Goal: Navigation & Orientation: Find specific page/section

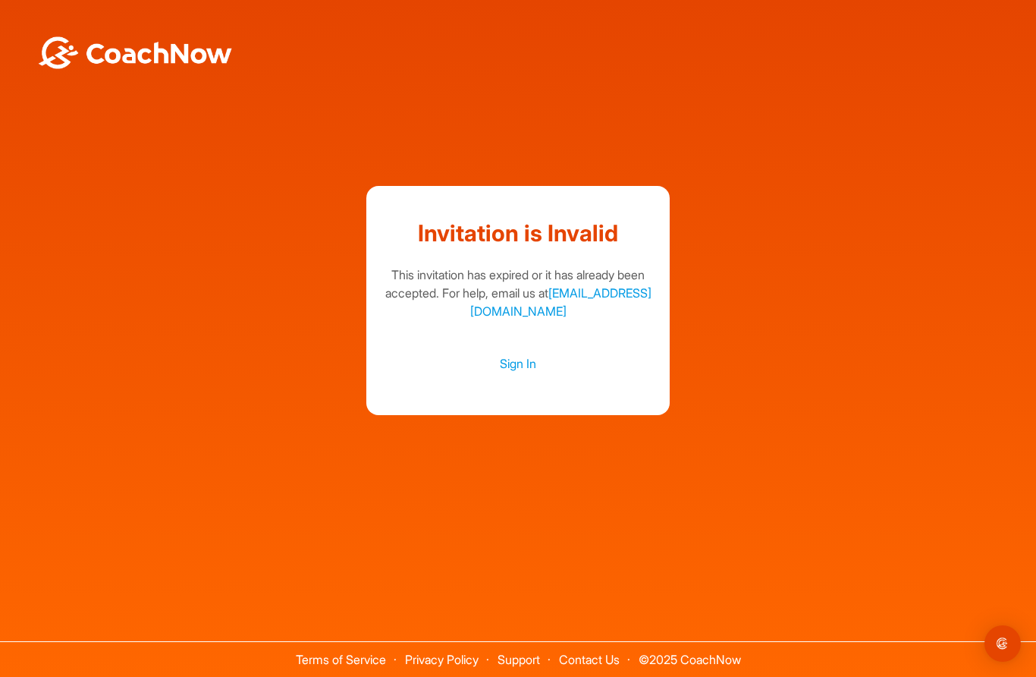
click at [524, 373] on link "Sign In" at bounding box center [518, 363] width 273 height 20
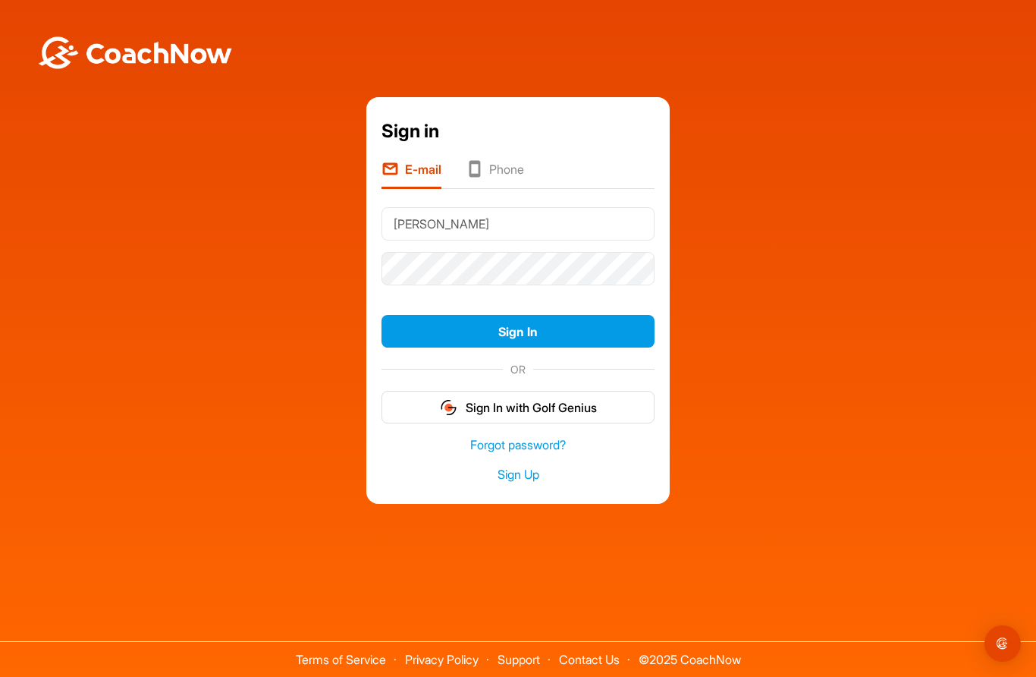
click at [597, 347] on button "Sign In" at bounding box center [518, 331] width 273 height 33
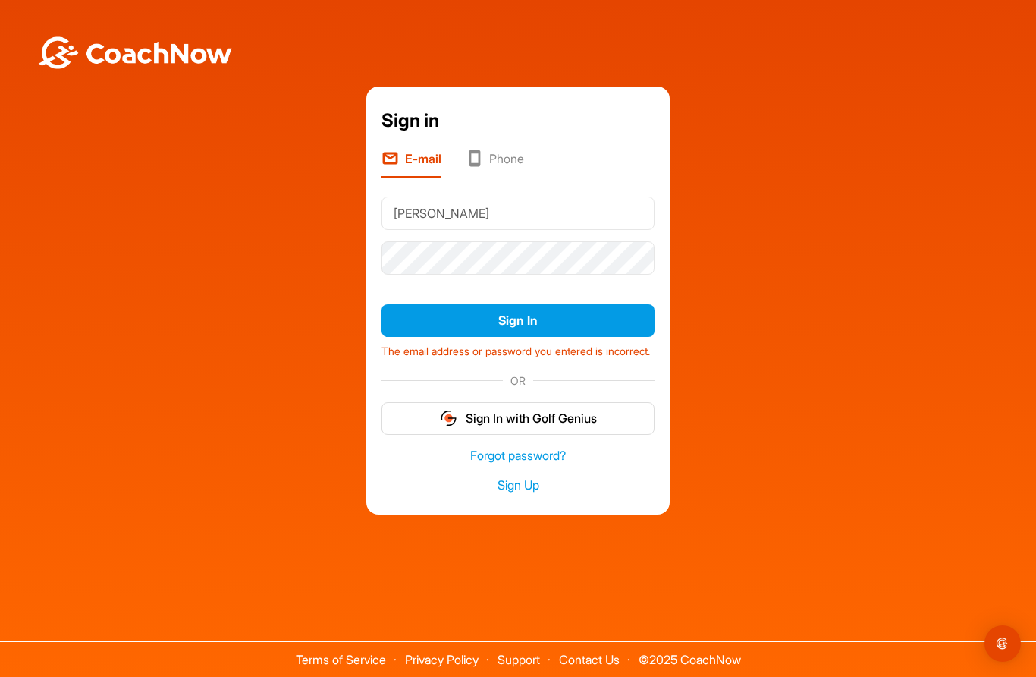
click at [588, 337] on button "Sign In" at bounding box center [518, 320] width 273 height 33
click at [554, 230] on input "Greene" at bounding box center [518, 212] width 273 height 33
type input "G"
type input "Steve.greene81269@gmail.com"
click at [571, 337] on button "Sign In" at bounding box center [518, 320] width 273 height 33
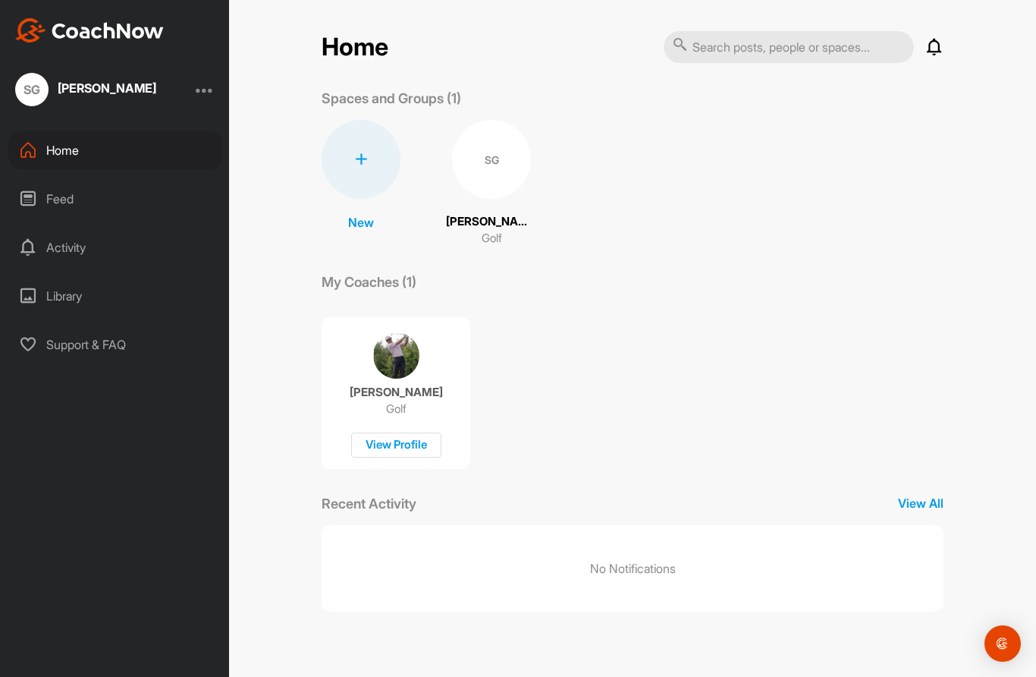
click at [46, 201] on div "Feed" at bounding box center [115, 199] width 214 height 38
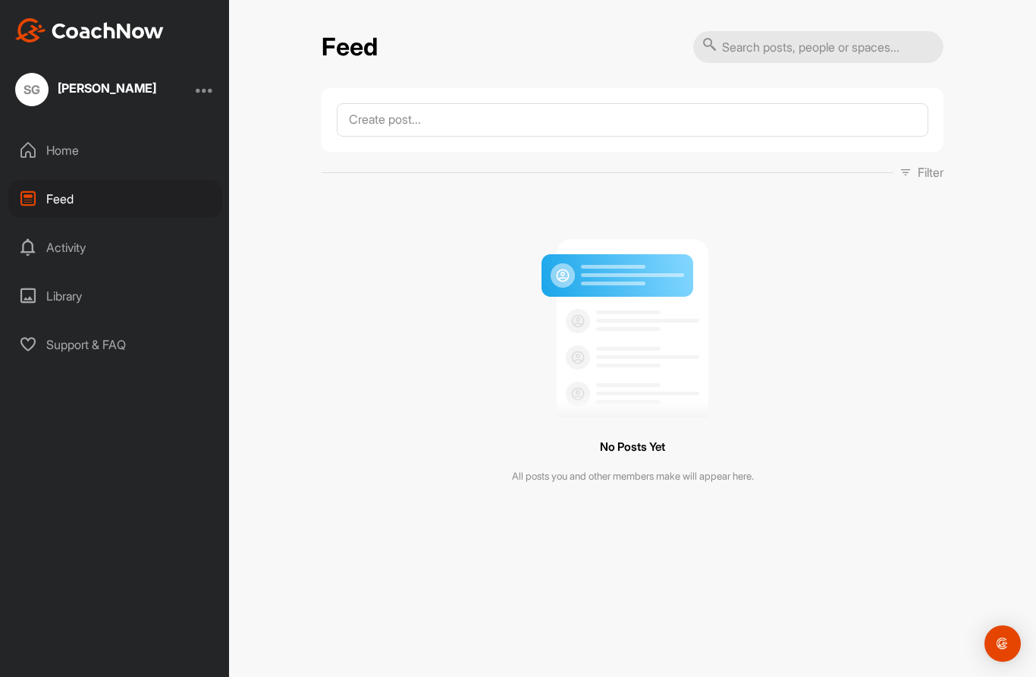
click at [68, 255] on div "Activity" at bounding box center [115, 247] width 214 height 38
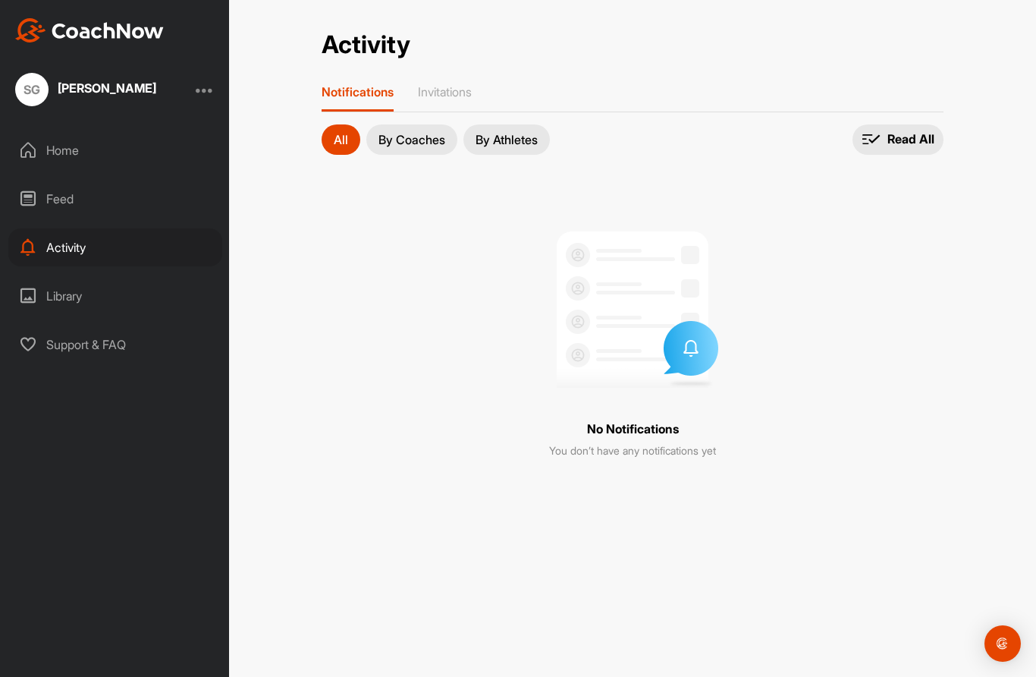
click at [61, 301] on div "Library" at bounding box center [115, 296] width 214 height 38
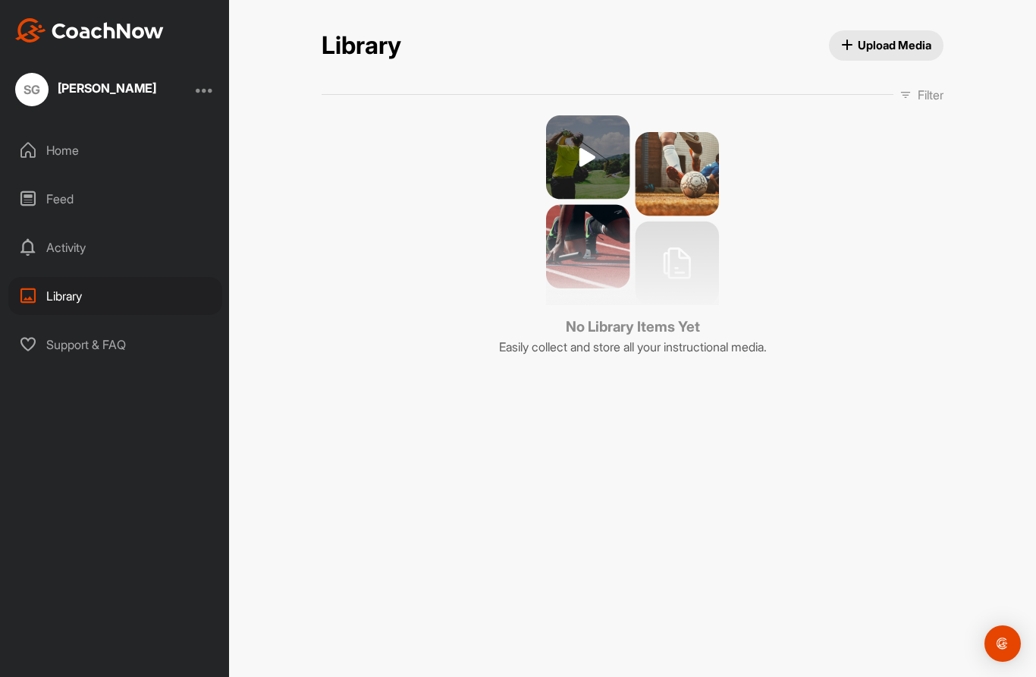
click at [68, 350] on div "Support & FAQ" at bounding box center [115, 344] width 214 height 38
click at [67, 86] on div "[PERSON_NAME]" at bounding box center [107, 88] width 99 height 12
click at [46, 142] on div "Home" at bounding box center [115, 150] width 214 height 38
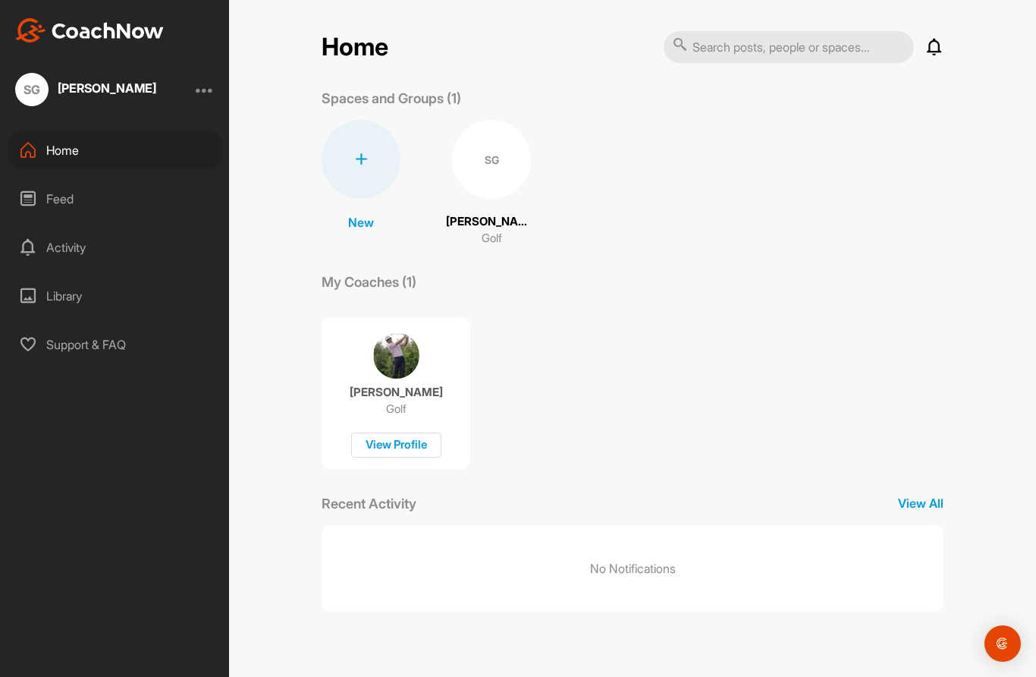
click at [481, 165] on div "SG" at bounding box center [491, 159] width 79 height 79
